Goal: Task Accomplishment & Management: Complete application form

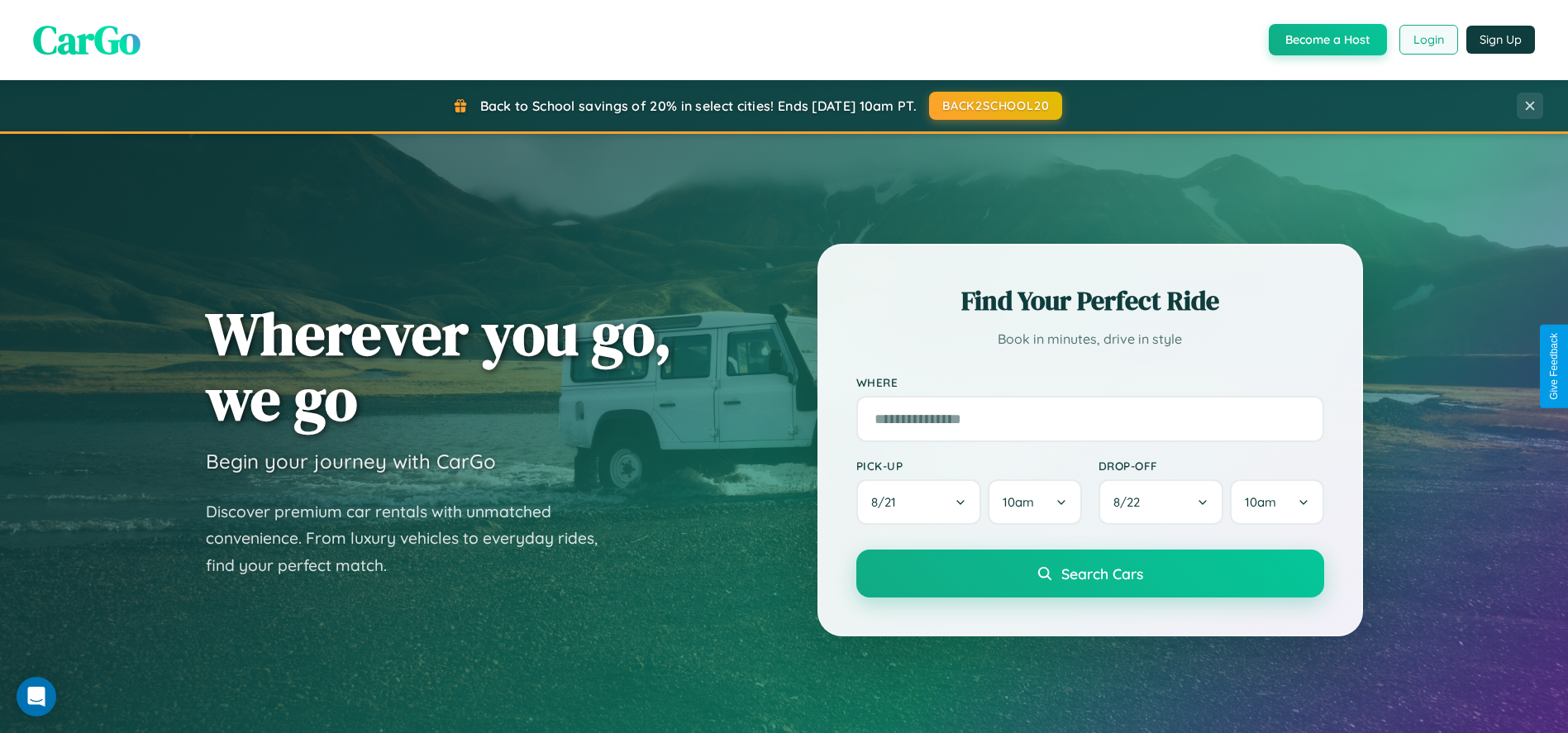
click at [1428, 40] on button "Login" at bounding box center [1428, 39] width 59 height 30
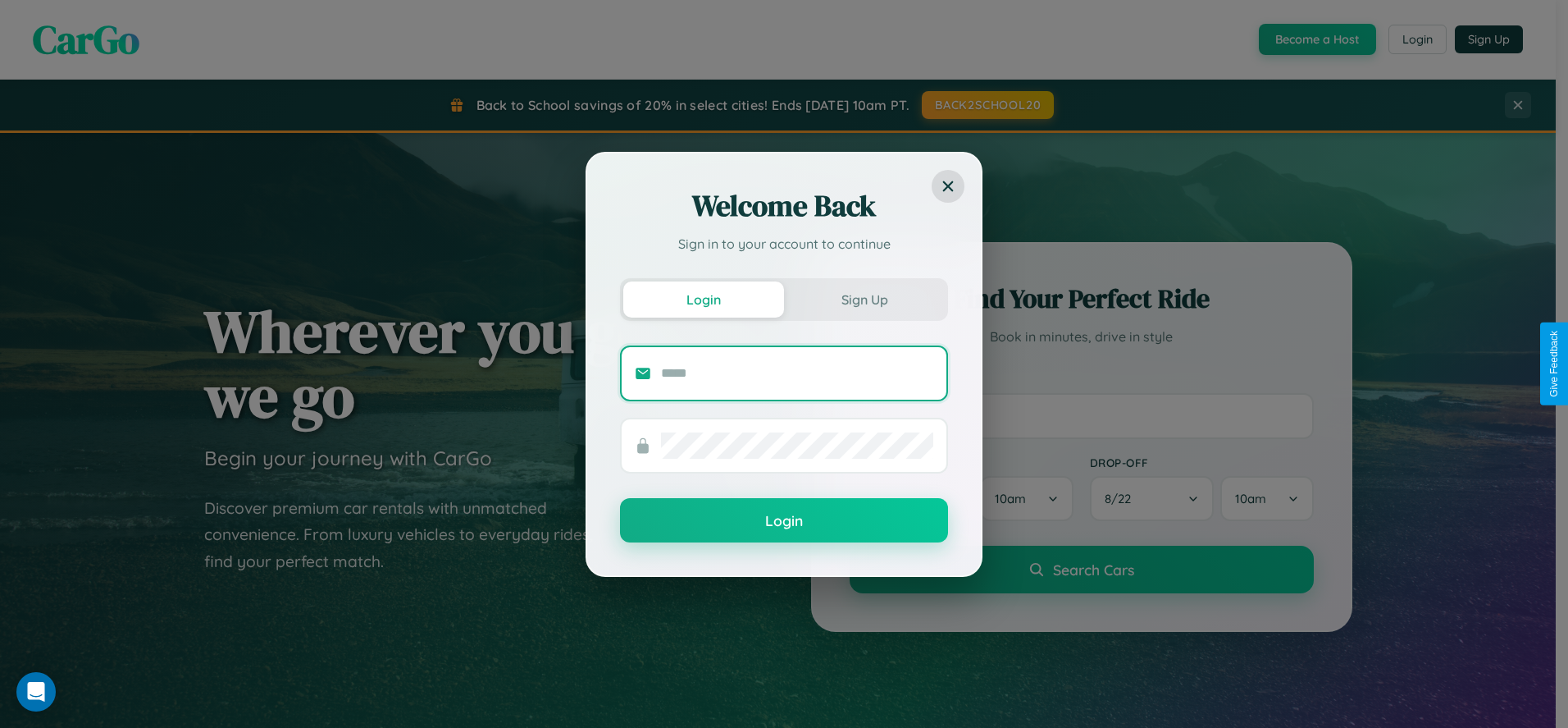
click at [797, 372] on input "text" at bounding box center [797, 373] width 272 height 26
type input "**********"
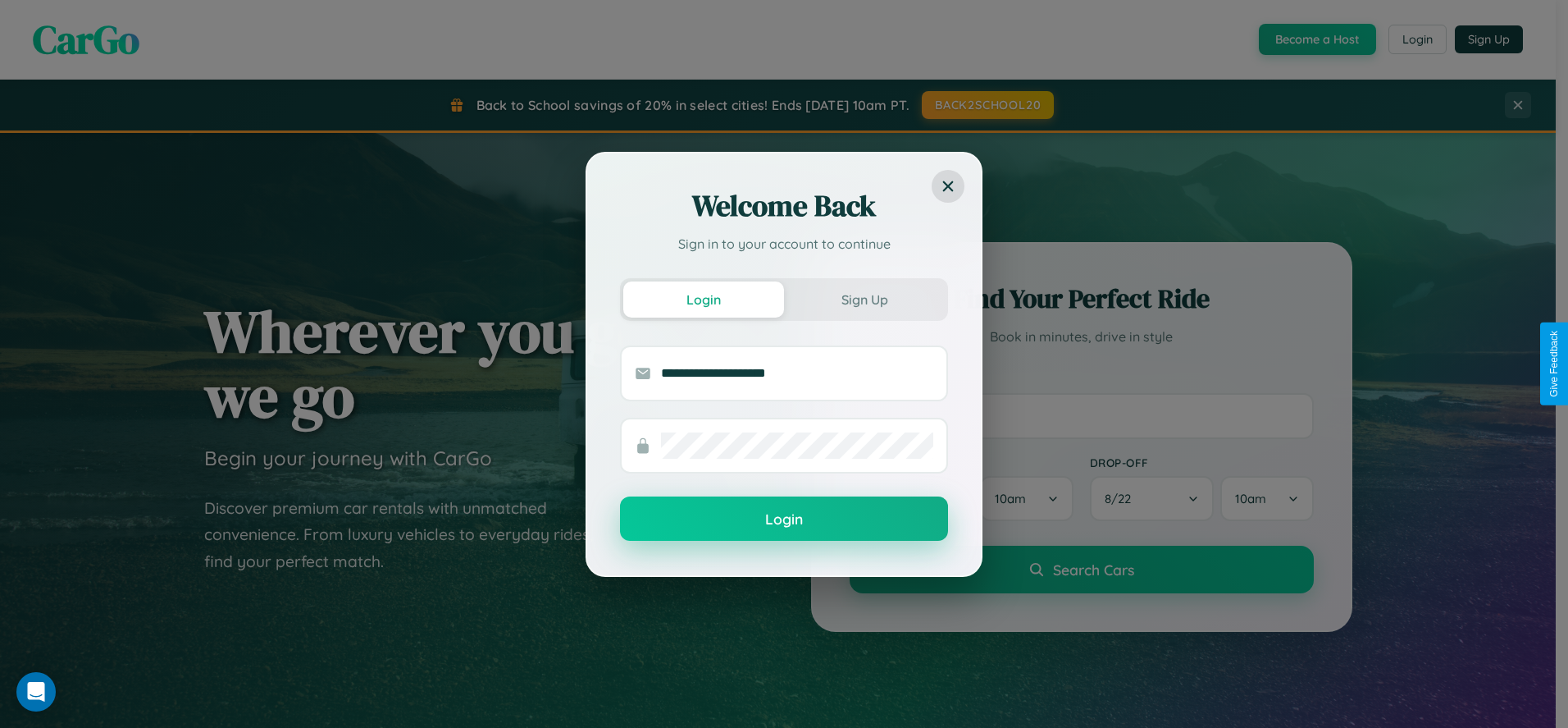
click at [784, 519] on button "Login" at bounding box center [784, 518] width 328 height 44
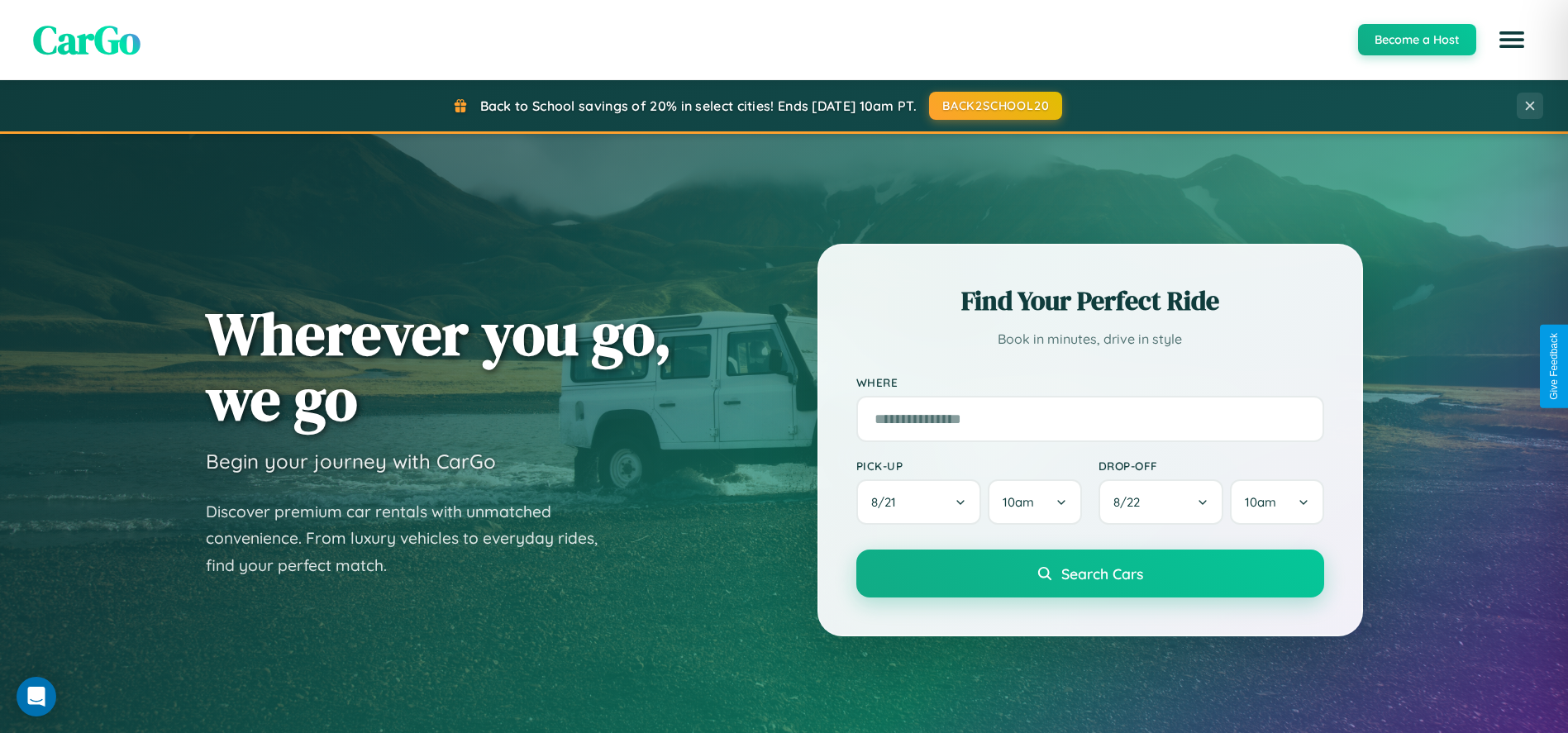
scroll to position [706, 0]
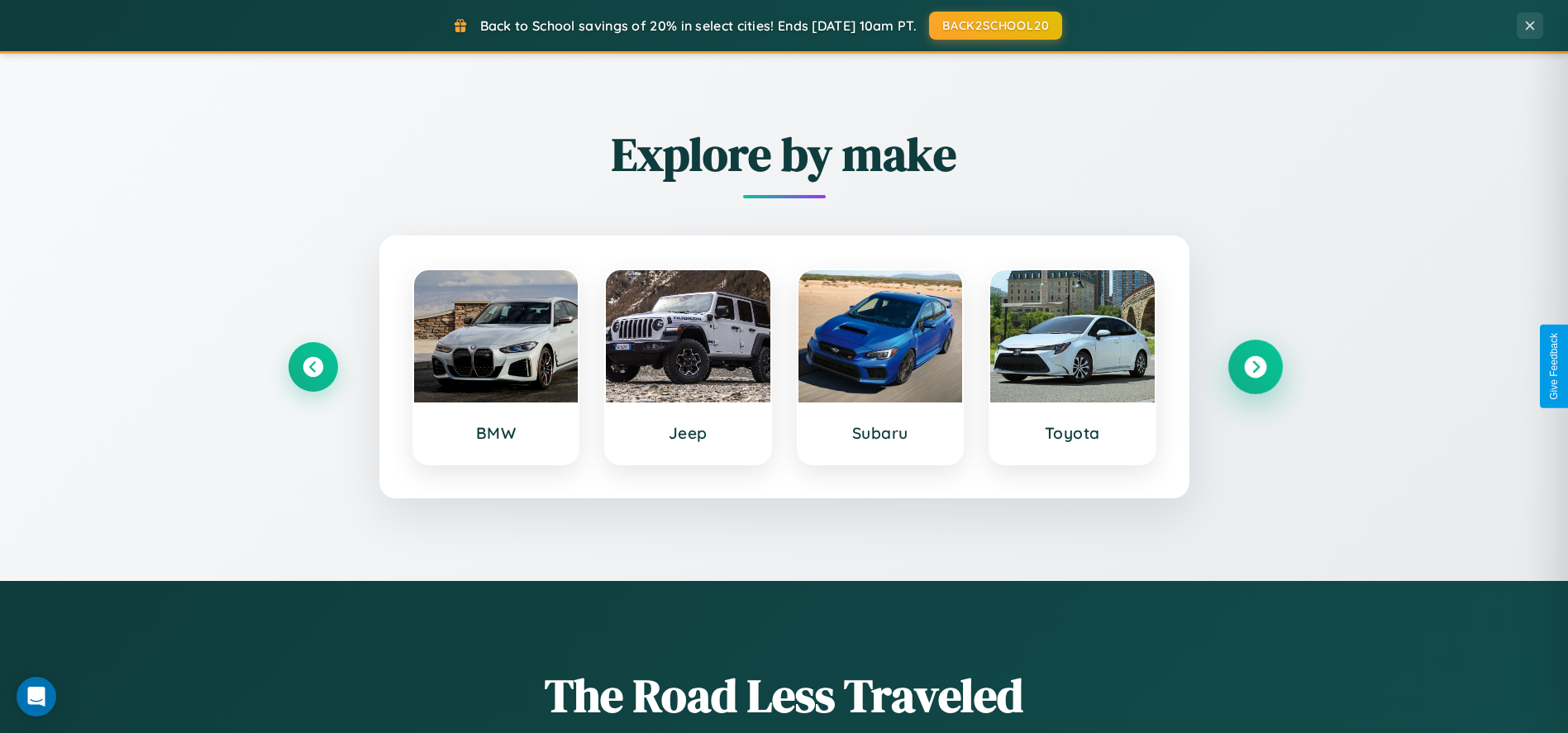
click at [1255, 366] on icon at bounding box center [1255, 366] width 23 height 23
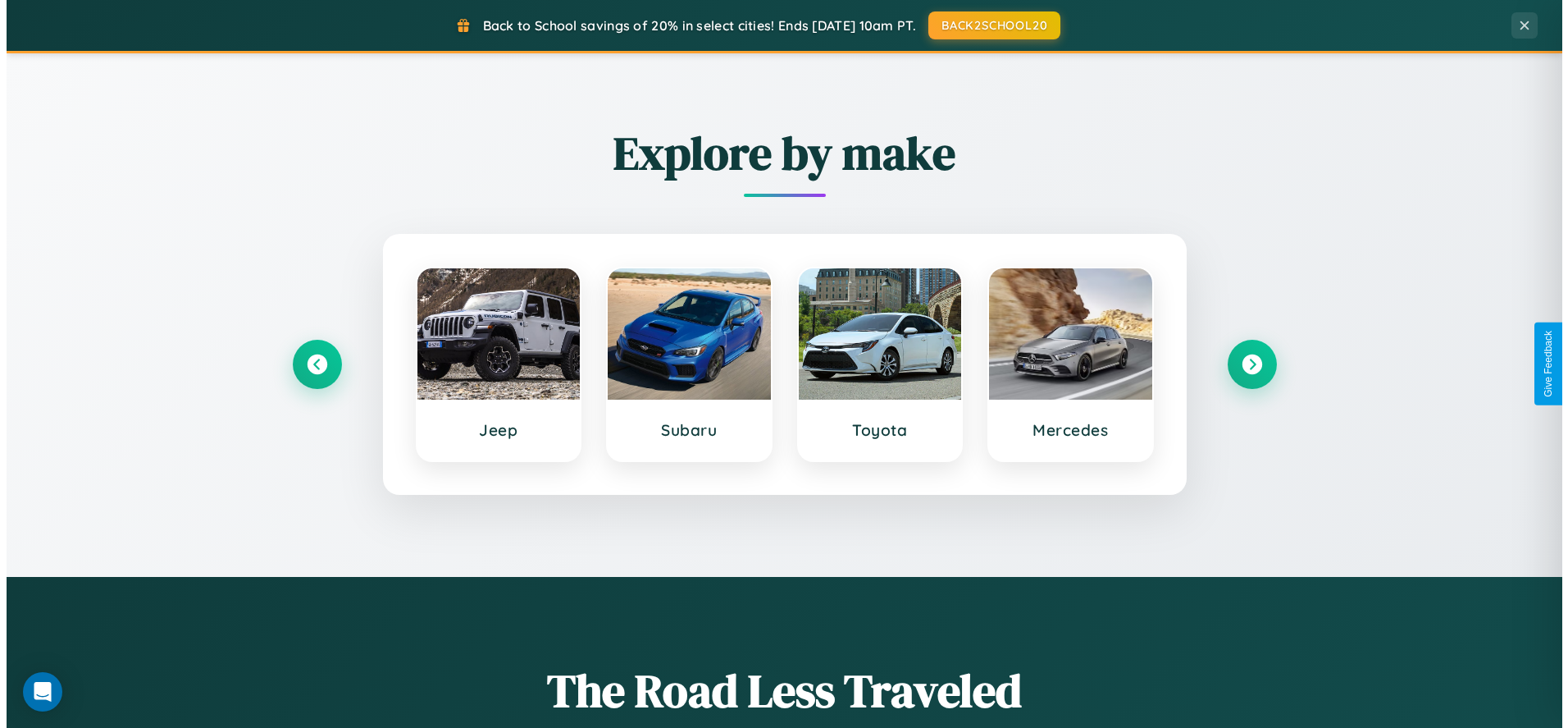
scroll to position [0, 0]
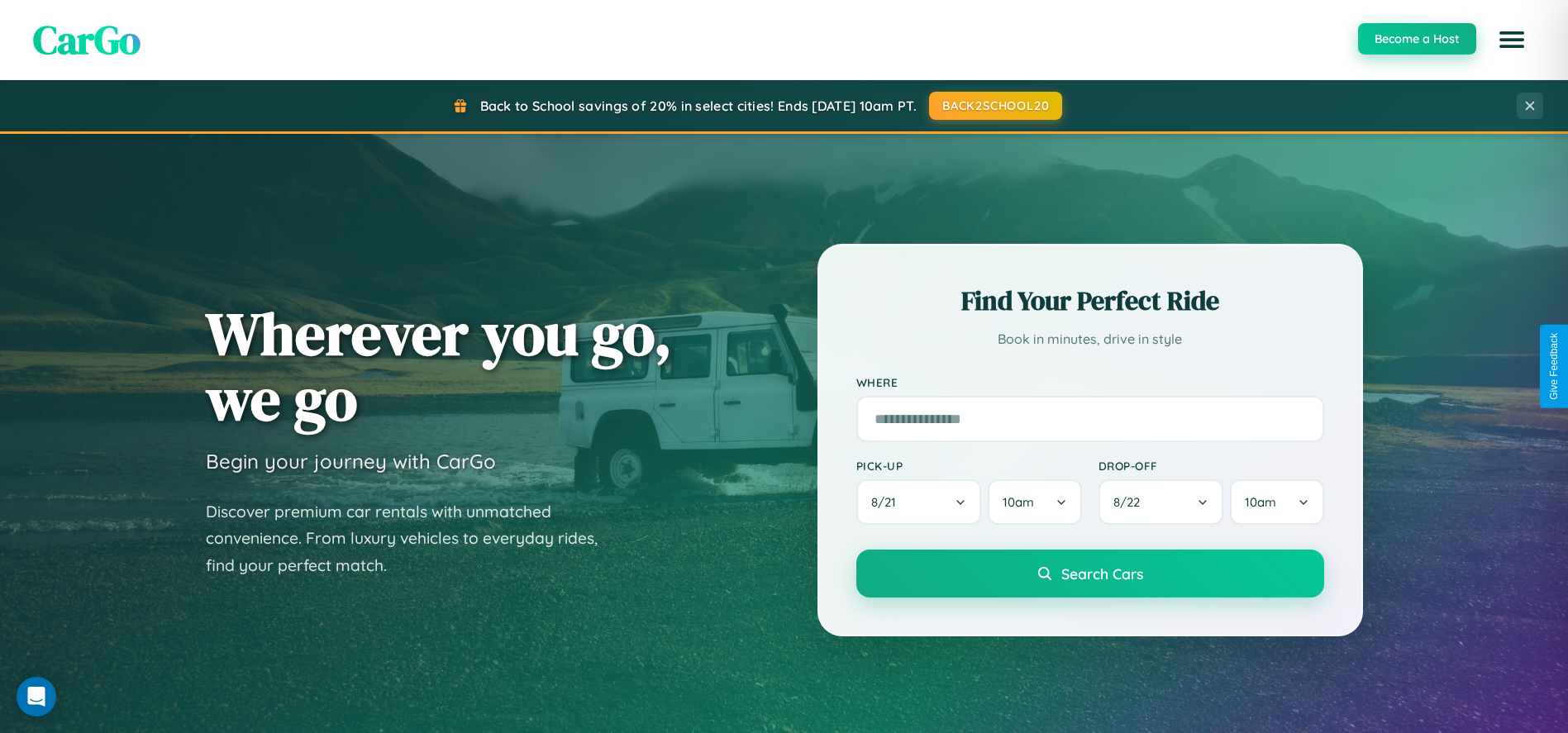
click at [1416, 40] on button "Become a Host" at bounding box center [1417, 39] width 119 height 32
